Goal: Task Accomplishment & Management: Complete application form

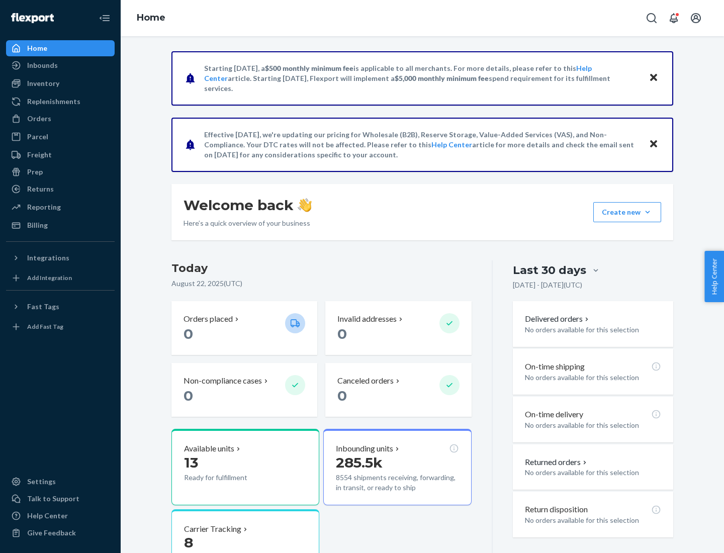
click at [647, 212] on button "Create new Create new inbound Create new order Create new product" at bounding box center [627, 212] width 68 height 20
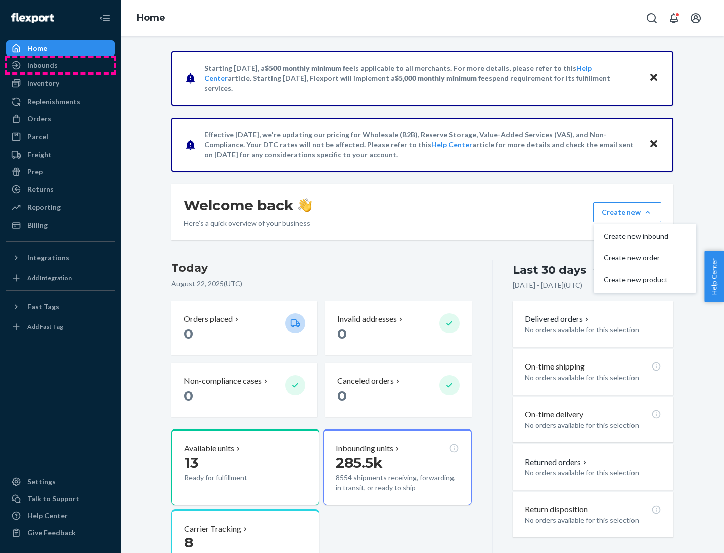
click at [60, 65] on div "Inbounds" at bounding box center [60, 65] width 107 height 14
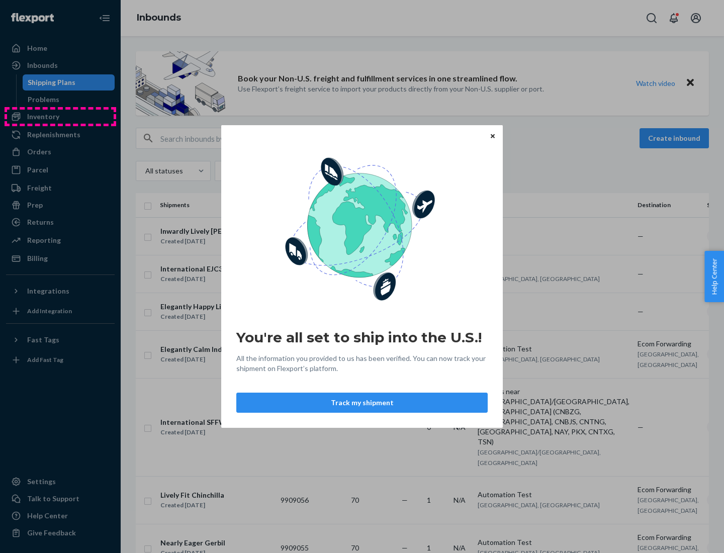
click at [60, 117] on div "You're all set to ship into the U.S.! All the information you provided to us ha…" at bounding box center [362, 276] width 724 height 553
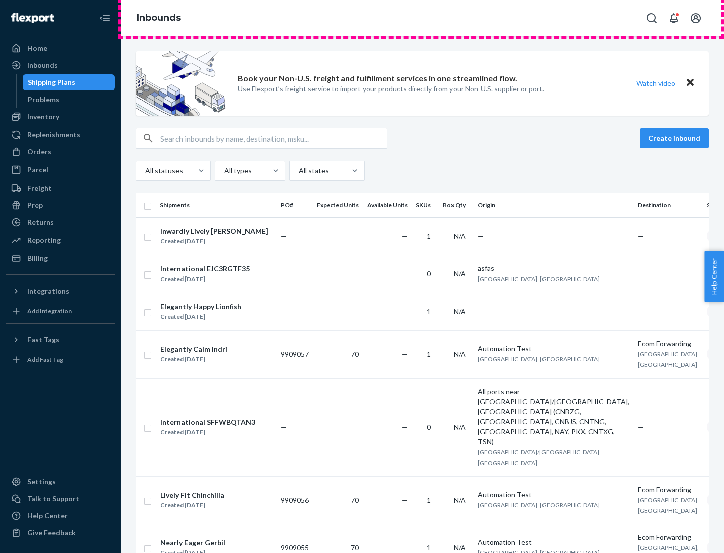
click at [422, 18] on div "Inbounds" at bounding box center [422, 18] width 603 height 36
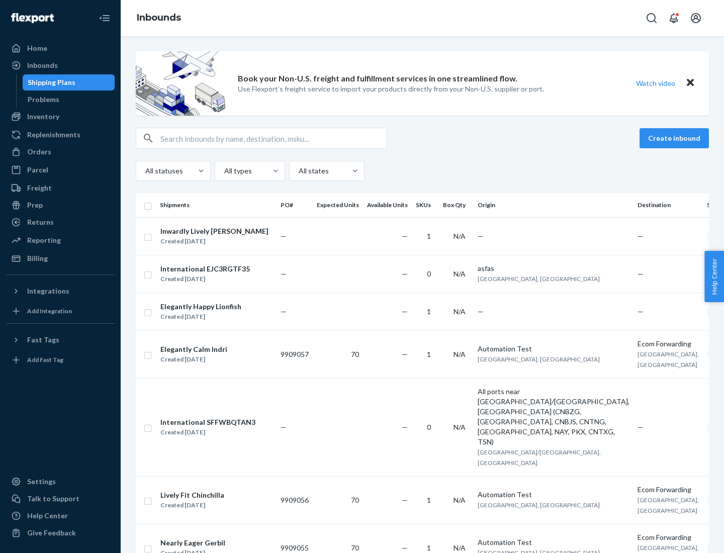
click at [422, 18] on div "Inbounds" at bounding box center [422, 18] width 603 height 36
click at [422, 171] on div "All statuses All types All states" at bounding box center [422, 171] width 573 height 20
click at [50, 82] on div "Shipping Plans" at bounding box center [52, 82] width 48 height 10
click at [676, 138] on button "Create inbound" at bounding box center [673, 138] width 69 height 20
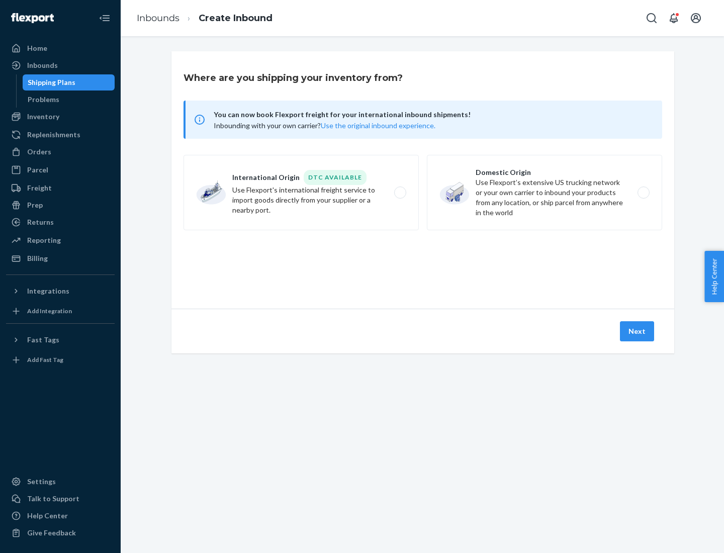
click at [301, 193] on label "International Origin DTC Available Use Flexport's international freight service…" at bounding box center [300, 192] width 235 height 75
click at [400, 193] on input "International Origin DTC Available Use Flexport's international freight service…" at bounding box center [403, 192] width 7 height 7
radio input "true"
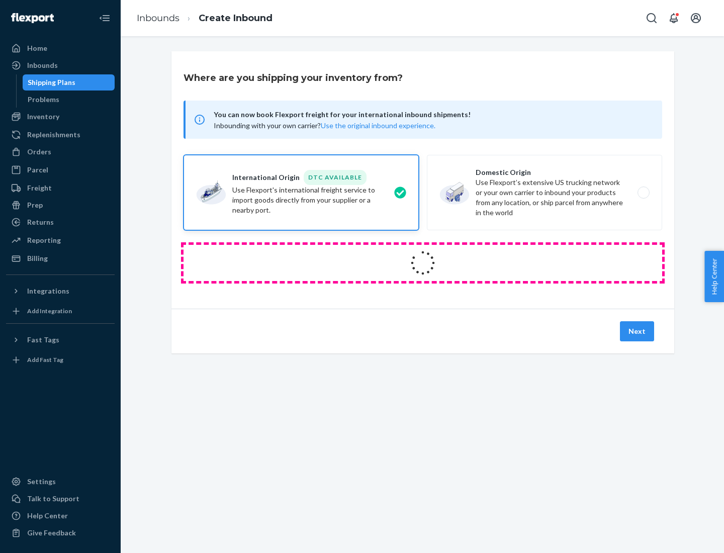
click at [423, 263] on icon at bounding box center [423, 263] width 30 height 30
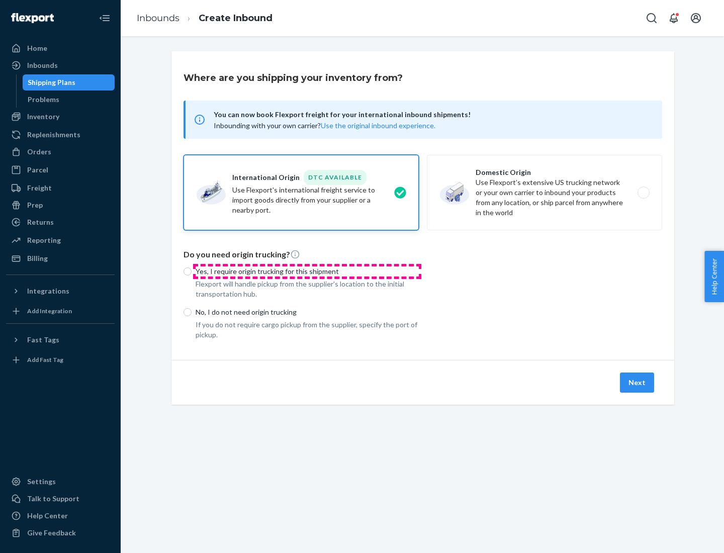
click at [307, 271] on p "Yes, I require origin trucking for this shipment" at bounding box center [307, 271] width 223 height 10
click at [191, 271] on input "Yes, I require origin trucking for this shipment" at bounding box center [187, 271] width 8 height 8
radio input "true"
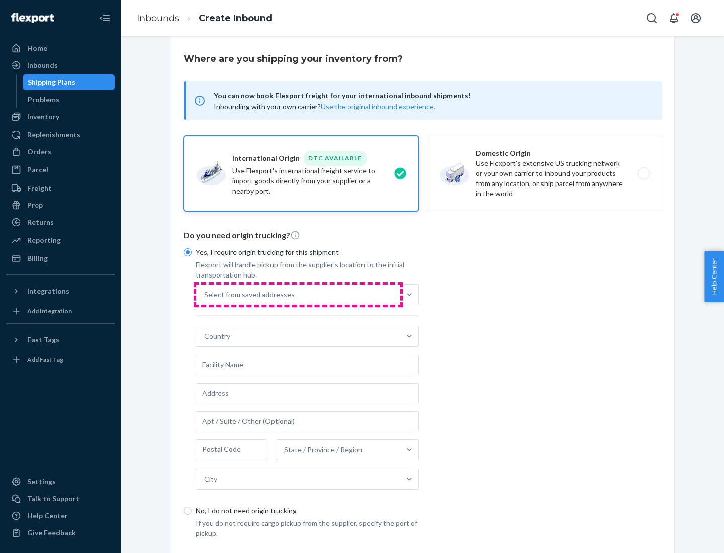
click at [298, 294] on div "Select from saved addresses" at bounding box center [298, 294] width 204 height 20
click at [205, 294] on input "Select from saved addresses" at bounding box center [204, 295] width 1 height 10
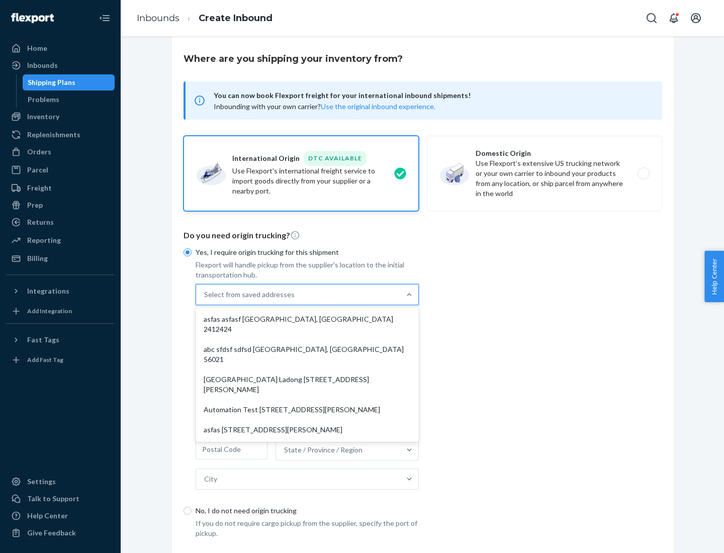
scroll to position [44, 0]
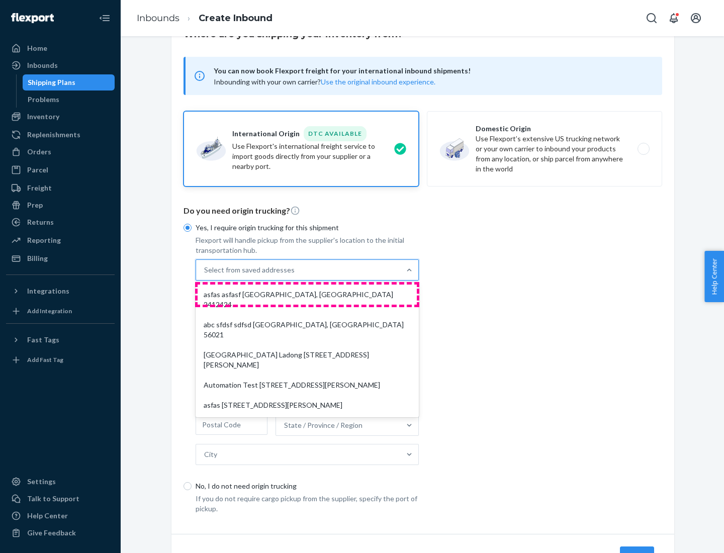
click at [307, 294] on div "asfas asfasf [GEOGRAPHIC_DATA], [GEOGRAPHIC_DATA] 2412424" at bounding box center [307, 299] width 219 height 30
click at [205, 275] on input "option asfas asfasf [GEOGRAPHIC_DATA], [GEOGRAPHIC_DATA] 2412424 focused, 1 of …" at bounding box center [204, 270] width 1 height 10
type input "asfas"
type input "asfasf"
type input "2412424"
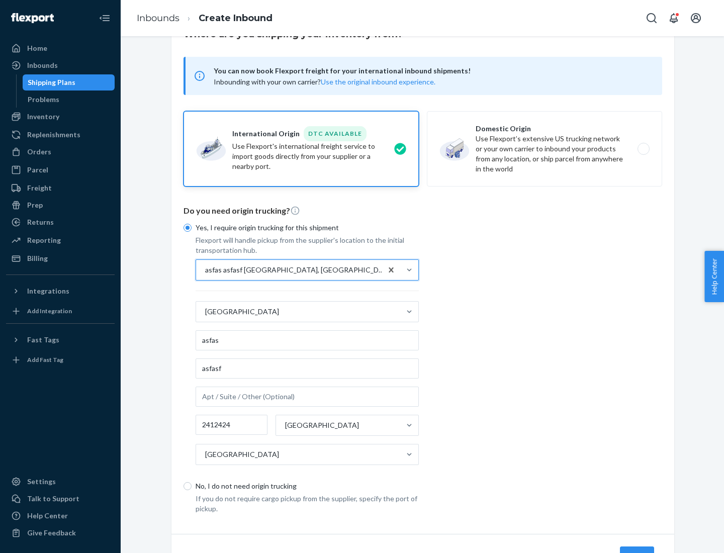
scroll to position [93, 0]
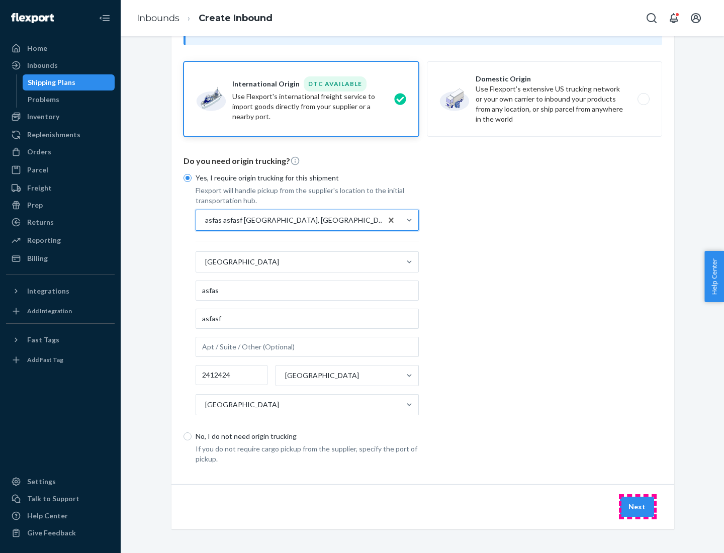
click at [637, 506] on button "Next" at bounding box center [637, 507] width 34 height 20
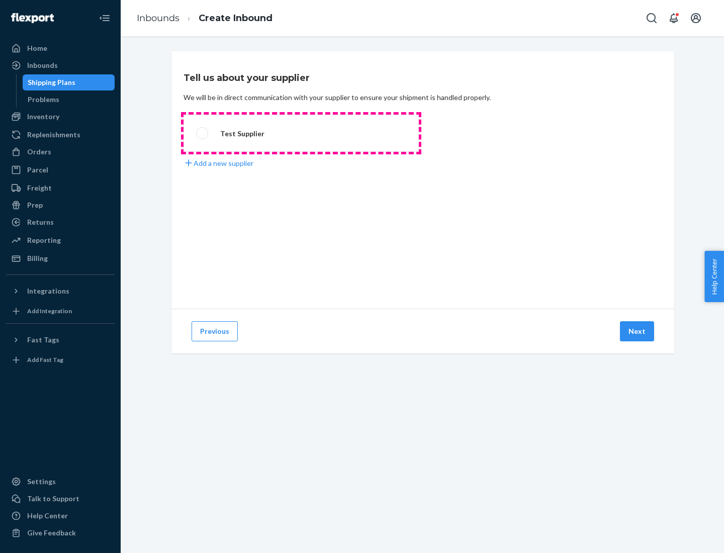
click at [301, 133] on label "Test Supplier" at bounding box center [300, 133] width 235 height 37
click at [203, 133] on input "Test Supplier" at bounding box center [199, 133] width 7 height 7
radio input "true"
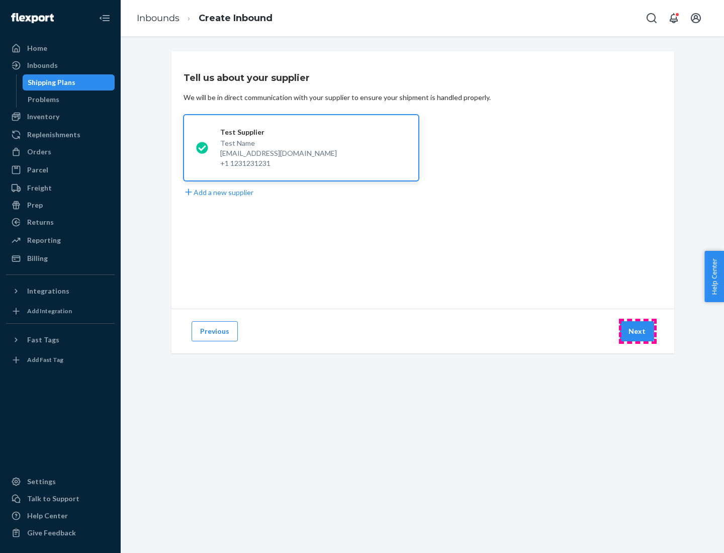
click at [637, 331] on button "Next" at bounding box center [637, 331] width 34 height 20
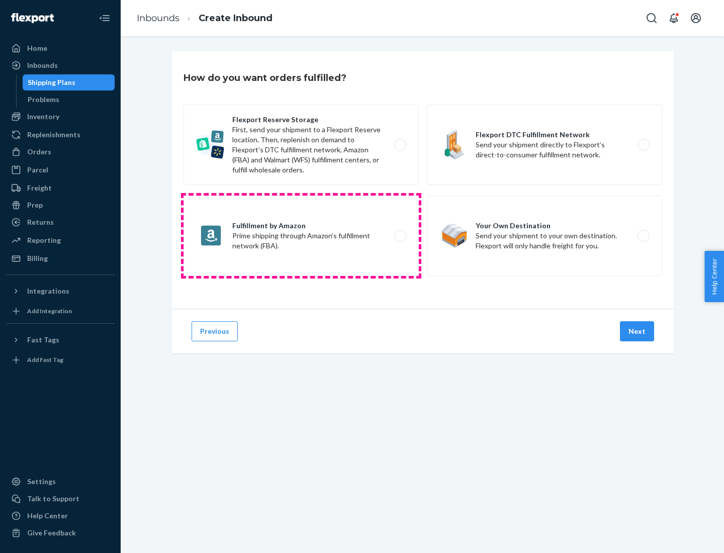
click at [301, 236] on label "Fulfillment by Amazon Prime shipping through Amazon’s fulfillment network (FBA)." at bounding box center [300, 236] width 235 height 80
click at [400, 236] on input "Fulfillment by Amazon Prime shipping through Amazon’s fulfillment network (FBA)." at bounding box center [403, 236] width 7 height 7
radio input "true"
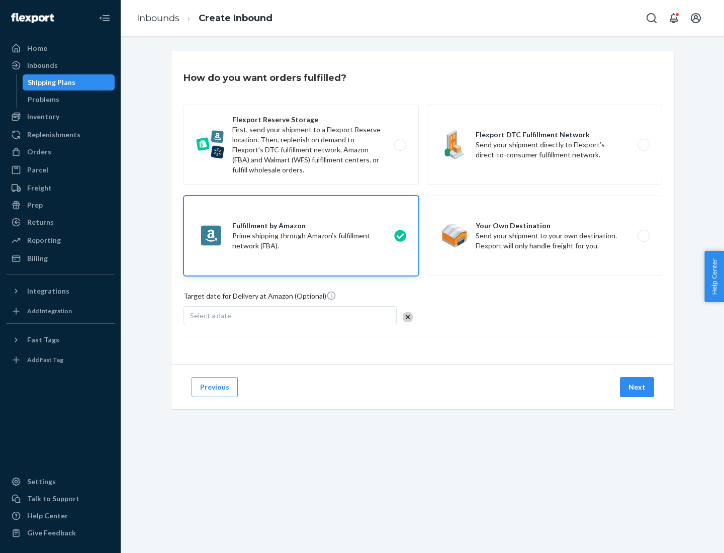
click at [637, 387] on button "Next" at bounding box center [637, 387] width 34 height 20
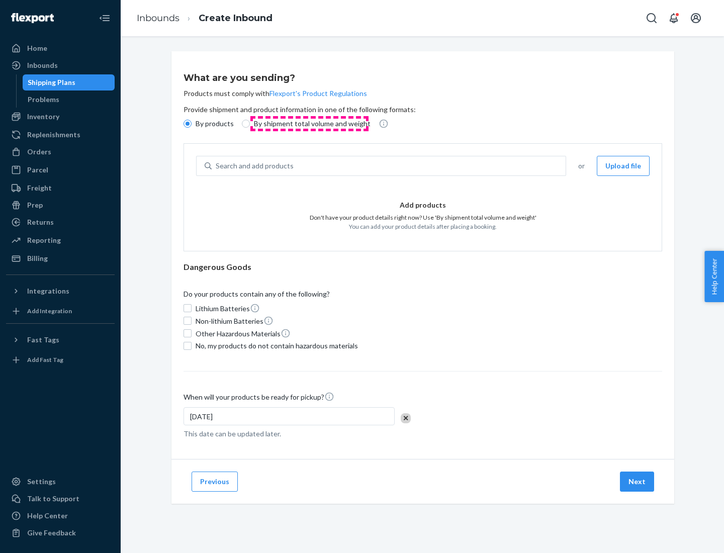
click at [309, 124] on p "By shipment total volume and weight" at bounding box center [312, 124] width 117 height 10
click at [250, 124] on input "By shipment total volume and weight" at bounding box center [246, 124] width 8 height 8
radio input "true"
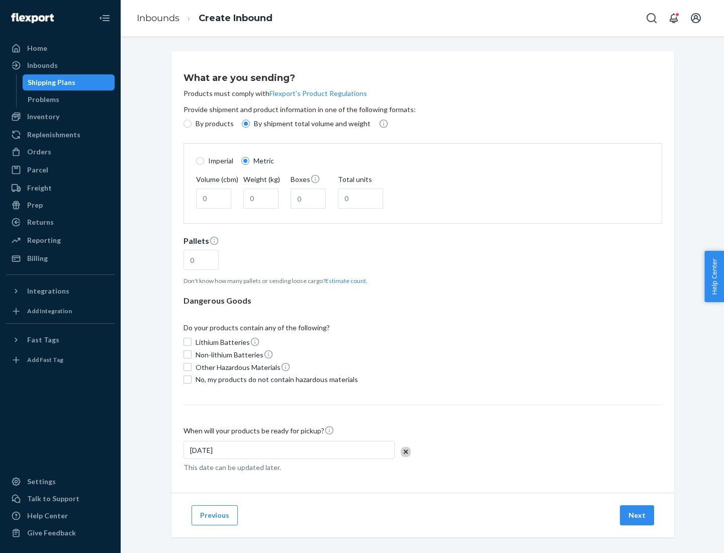
click at [214, 124] on p "By products" at bounding box center [215, 124] width 38 height 10
click at [191, 124] on input "By products" at bounding box center [187, 124] width 8 height 8
radio input "true"
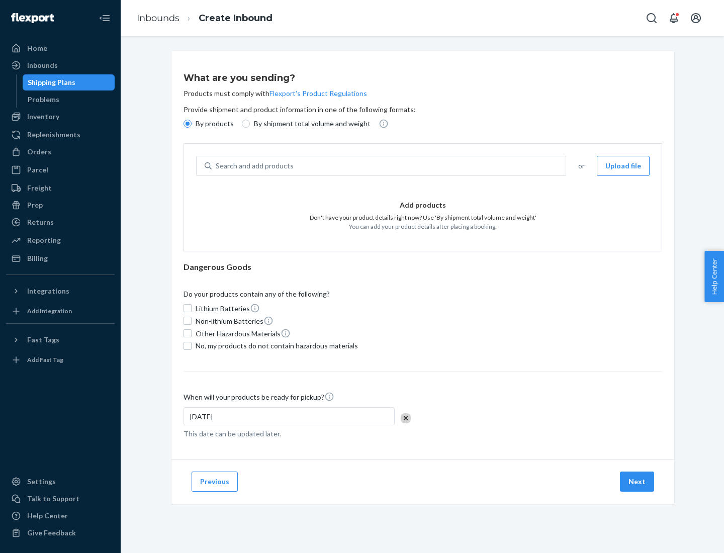
click at [389, 166] on div "Search and add products" at bounding box center [389, 166] width 354 height 18
click at [217, 166] on input "Search and add products" at bounding box center [216, 166] width 1 height 10
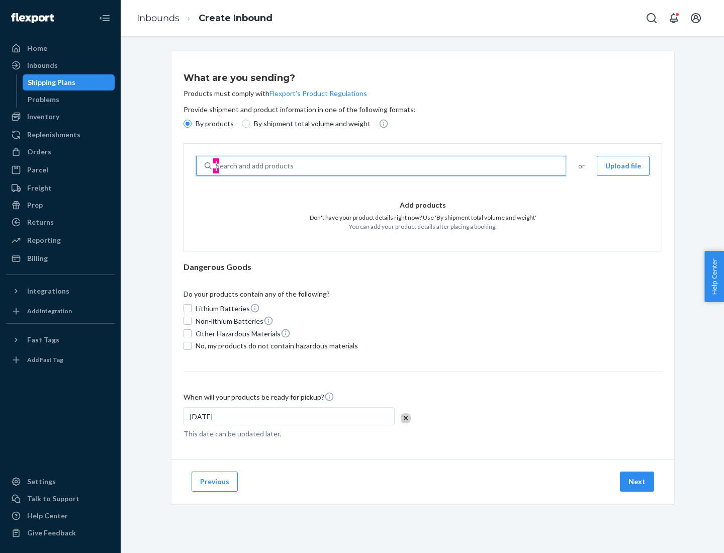
type input "test"
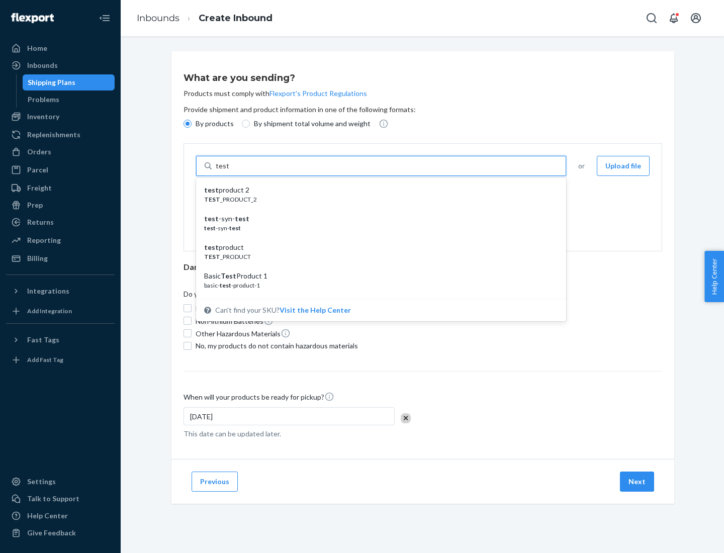
click at [377, 190] on div "test product 2" at bounding box center [377, 190] width 346 height 10
click at [229, 171] on input "test" at bounding box center [222, 166] width 13 height 10
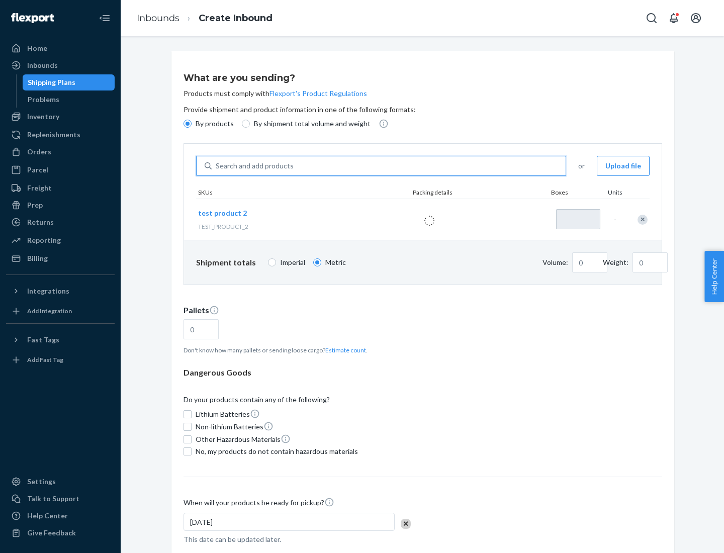
type input "1"
type input "0.02"
type input "22.23"
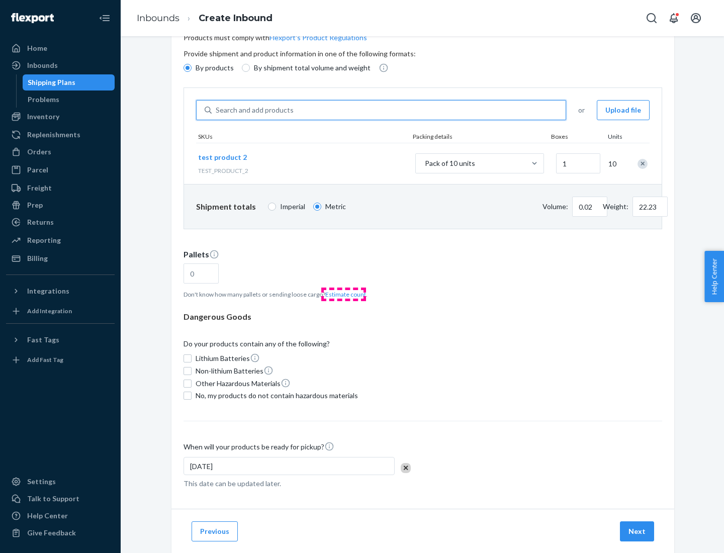
click at [343, 294] on button "Estimate count" at bounding box center [345, 294] width 41 height 9
type input "1"
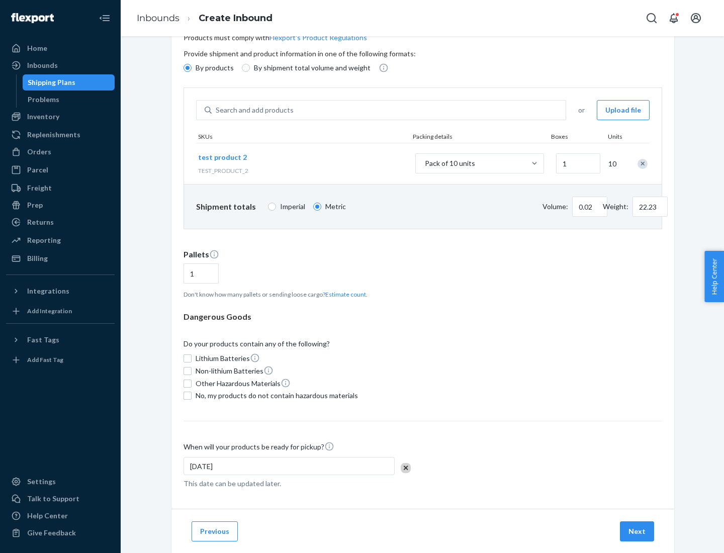
scroll to position [80, 0]
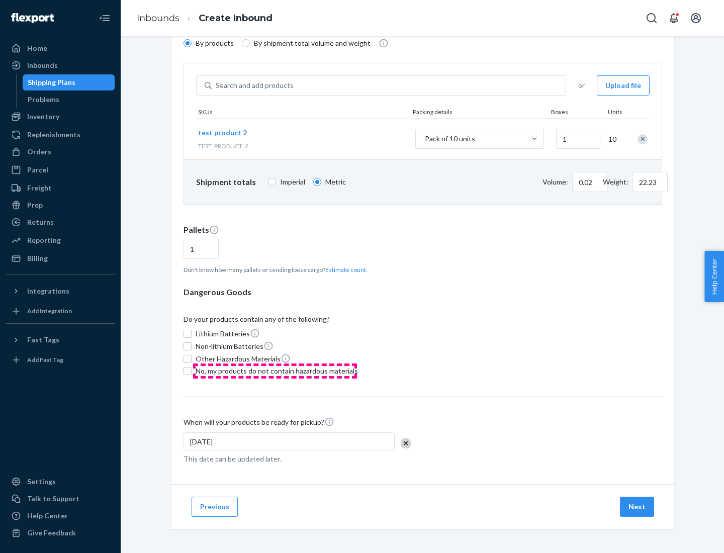
click at [275, 371] on span "No, my products do not contain hazardous materials" at bounding box center [277, 371] width 162 height 10
click at [191, 371] on input "No, my products do not contain hazardous materials" at bounding box center [187, 371] width 8 height 8
checkbox input "true"
click at [637, 507] on button "Next" at bounding box center [637, 507] width 34 height 20
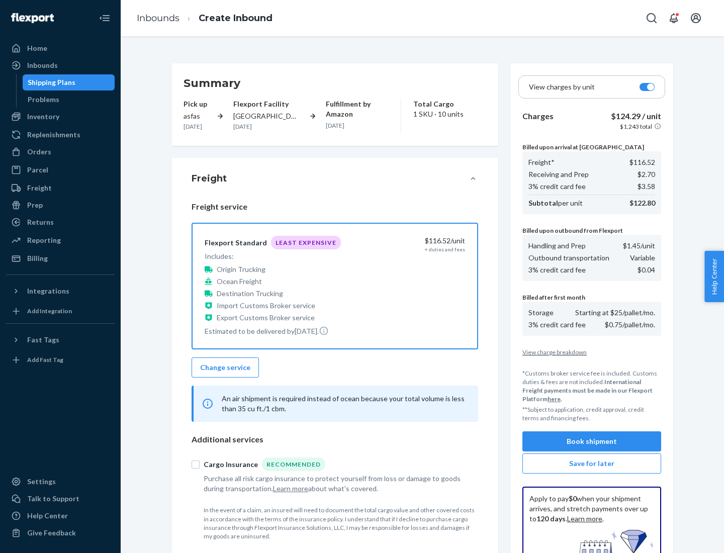
scroll to position [147, 0]
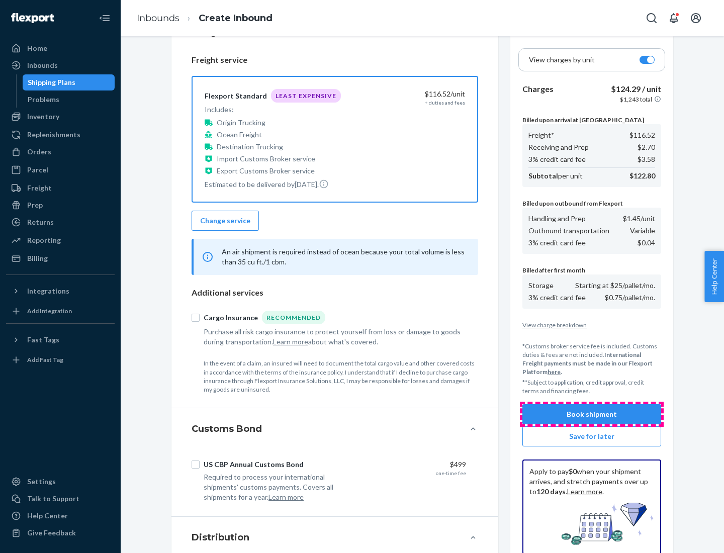
click at [592, 414] on button "Book shipment" at bounding box center [591, 414] width 139 height 20
